Goal: Register for event/course

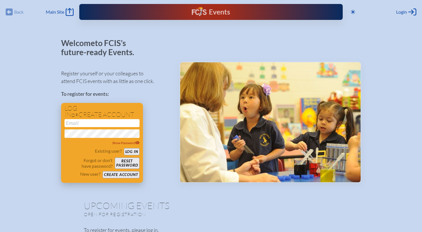
click at [104, 125] on input "email" at bounding box center [102, 123] width 75 height 8
type input "[EMAIL_ADDRESS][DOMAIN_NAME]"
click at [124, 148] on button "Log in" at bounding box center [132, 151] width 16 height 7
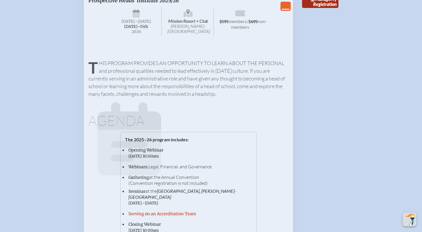
scroll to position [1246, 0]
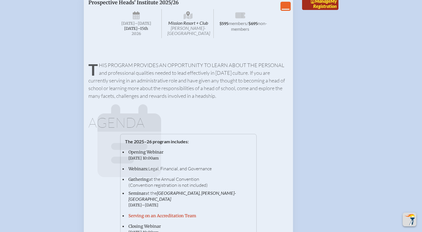
click at [316, 4] on span "Manage" at bounding box center [321, 0] width 20 height 5
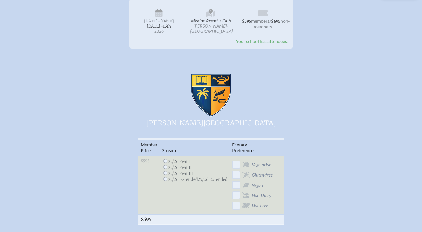
scroll to position [92, 0]
click at [165, 176] on input "radio" at bounding box center [165, 178] width 4 height 4
radio input "true"
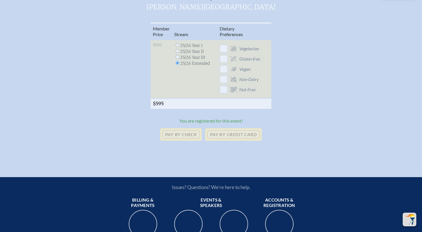
scroll to position [204, 0]
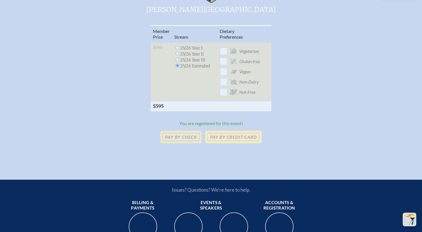
click at [230, 131] on p "Pay by Credit Card" at bounding box center [233, 137] width 56 height 13
click at [236, 131] on p "Pay by Credit Card" at bounding box center [233, 137] width 56 height 13
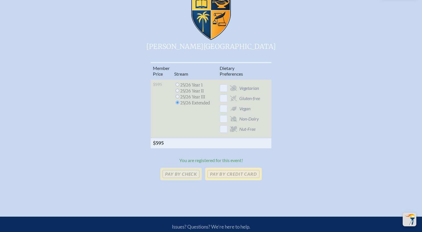
scroll to position [168, 0]
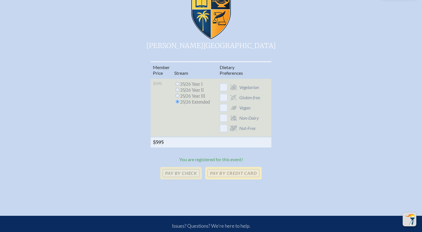
click at [229, 167] on p "Pay by Credit Card" at bounding box center [233, 173] width 56 height 13
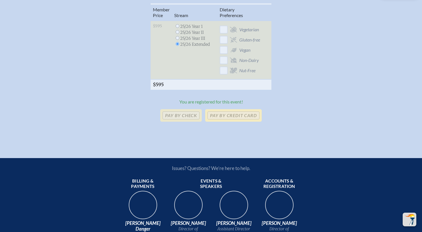
scroll to position [216, 0]
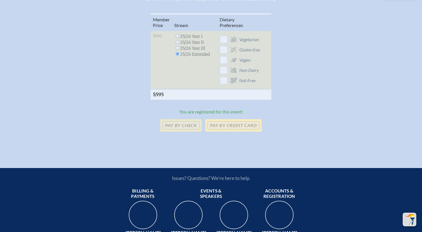
click at [236, 119] on p "Pay by Credit Card" at bounding box center [233, 125] width 56 height 13
click at [243, 119] on p "Pay by Credit Card" at bounding box center [233, 125] width 56 height 13
drag, startPoint x: 243, startPoint y: 107, endPoint x: 228, endPoint y: 104, distance: 15.1
click at [228, 119] on p "Pay by Credit Card" at bounding box center [233, 125] width 56 height 13
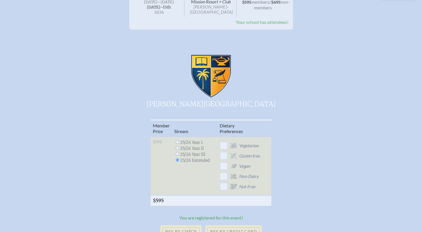
scroll to position [0, 0]
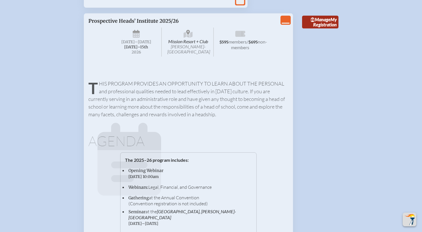
scroll to position [1213, 0]
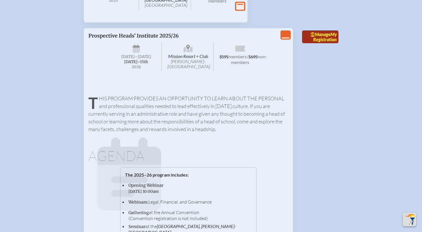
click at [314, 37] on span "Manage" at bounding box center [321, 34] width 20 height 5
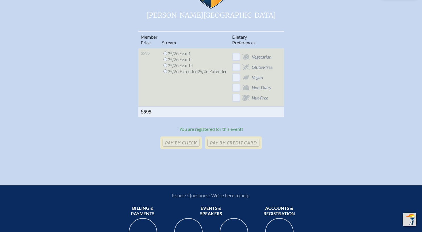
scroll to position [206, 0]
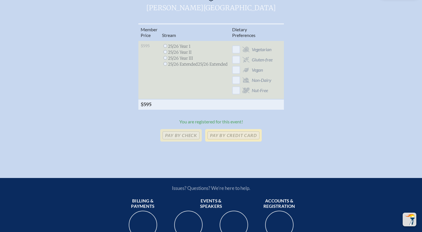
click at [232, 129] on p "Pay by Credit Card" at bounding box center [233, 135] width 56 height 13
